Goal: Task Accomplishment & Management: Manage account settings

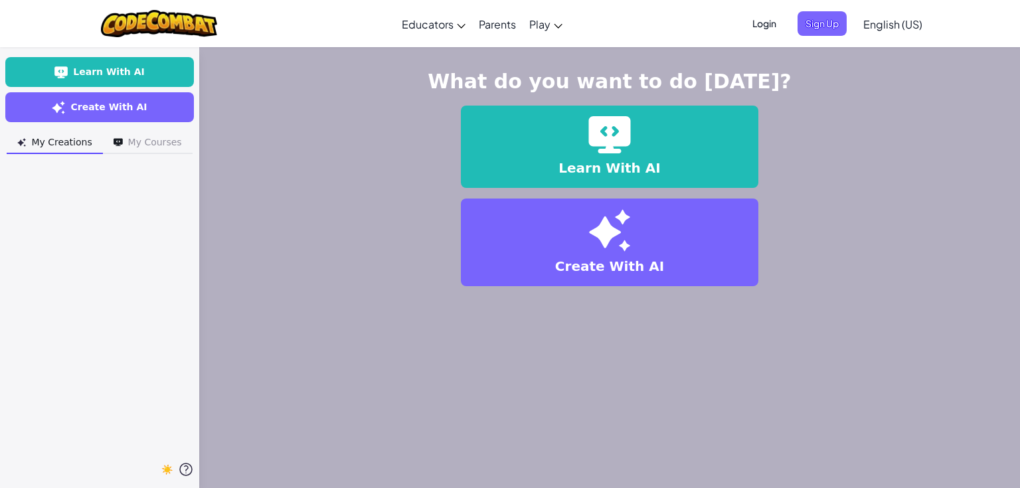
click at [768, 21] on span "Login" at bounding box center [764, 23] width 40 height 25
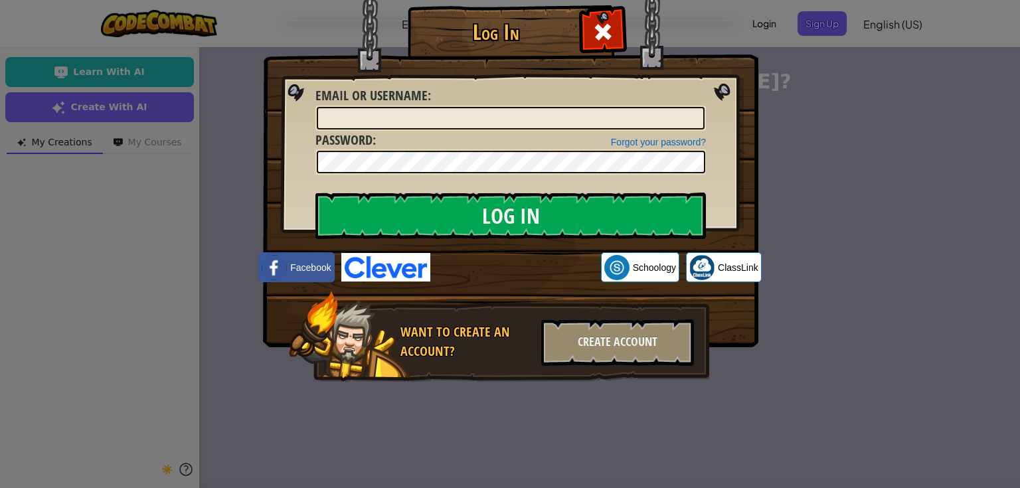
click at [400, 272] on img at bounding box center [385, 267] width 89 height 29
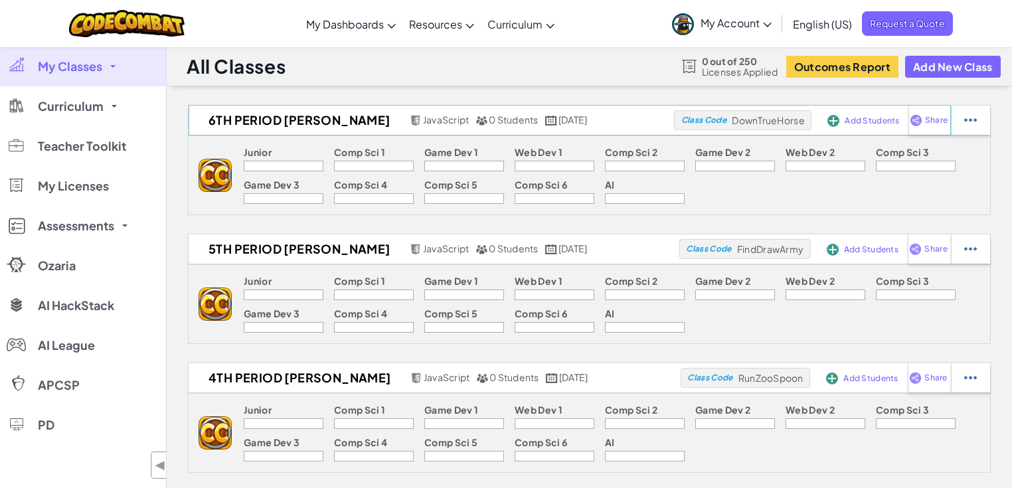
click at [842, 124] on div "Add Students" at bounding box center [856, 120] width 64 height 31
click at [836, 120] on img at bounding box center [833, 121] width 12 height 12
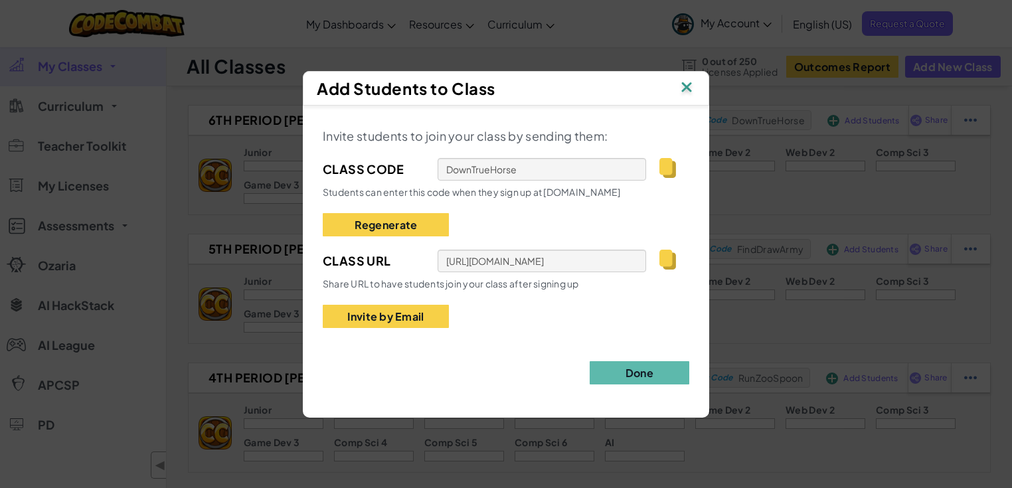
click at [688, 90] on img at bounding box center [686, 88] width 17 height 20
